Goal: Task Accomplishment & Management: Complete application form

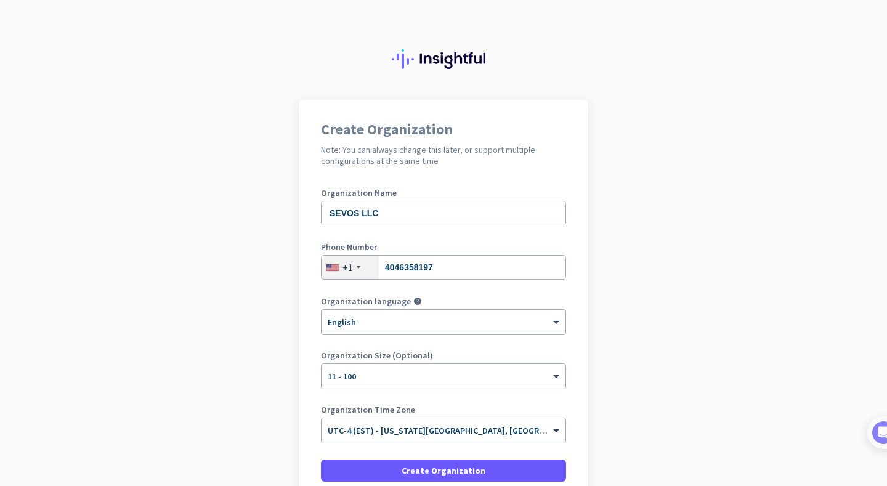
scroll to position [110, 0]
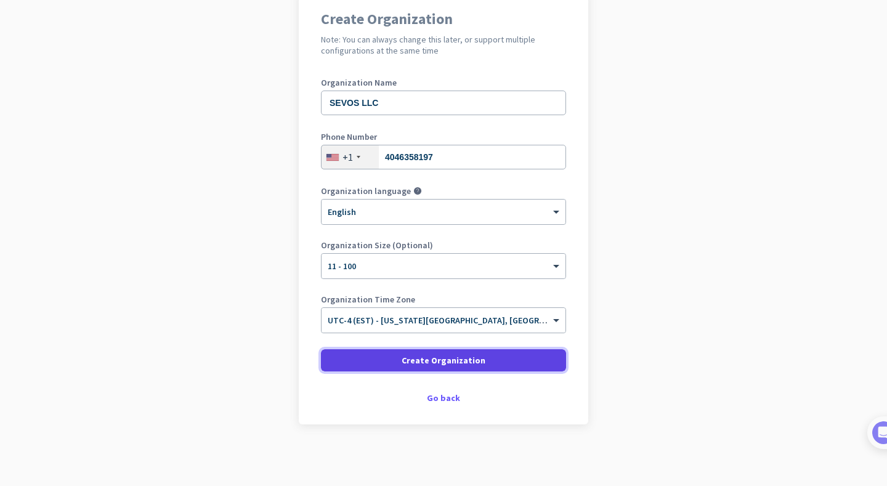
click at [489, 366] on span at bounding box center [443, 360] width 245 height 30
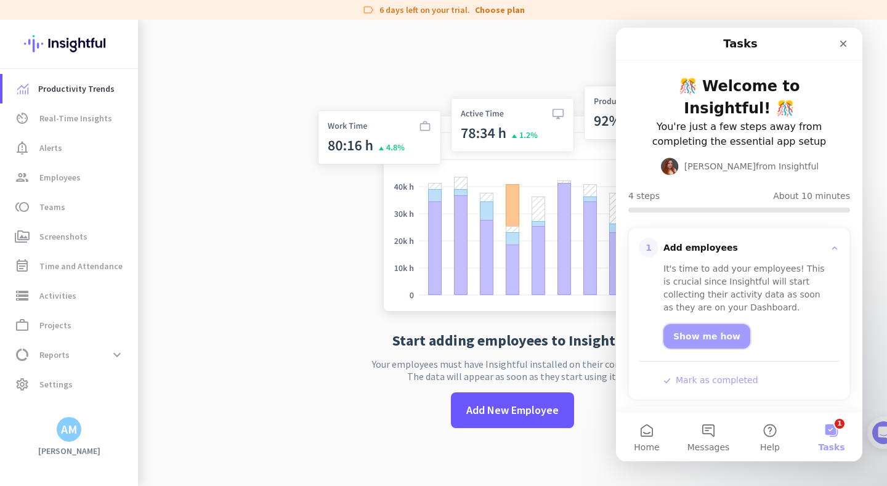
click at [696, 334] on link "Show me how" at bounding box center [706, 336] width 87 height 25
